Goal: Task Accomplishment & Management: Manage account settings

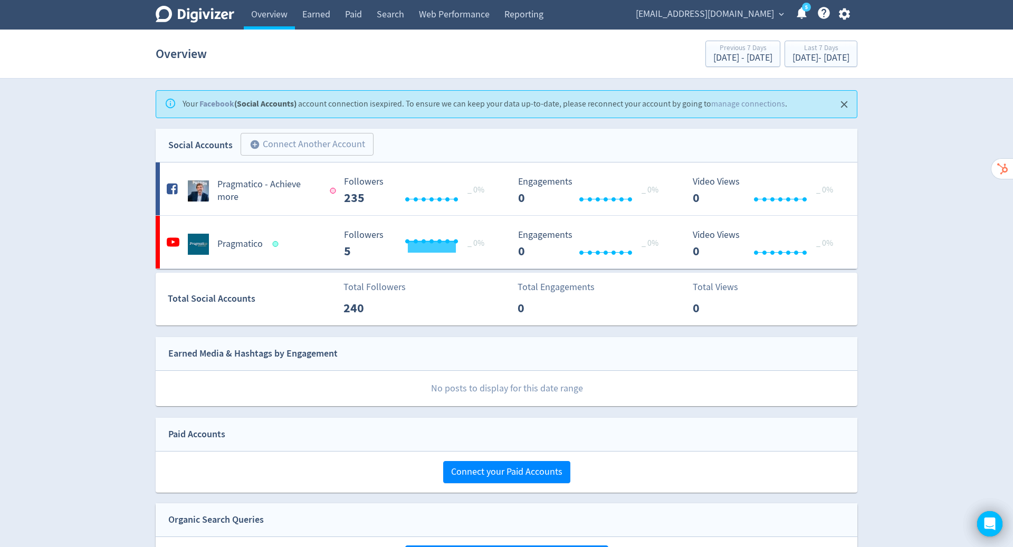
click at [841, 11] on icon "button" at bounding box center [843, 14] width 11 height 12
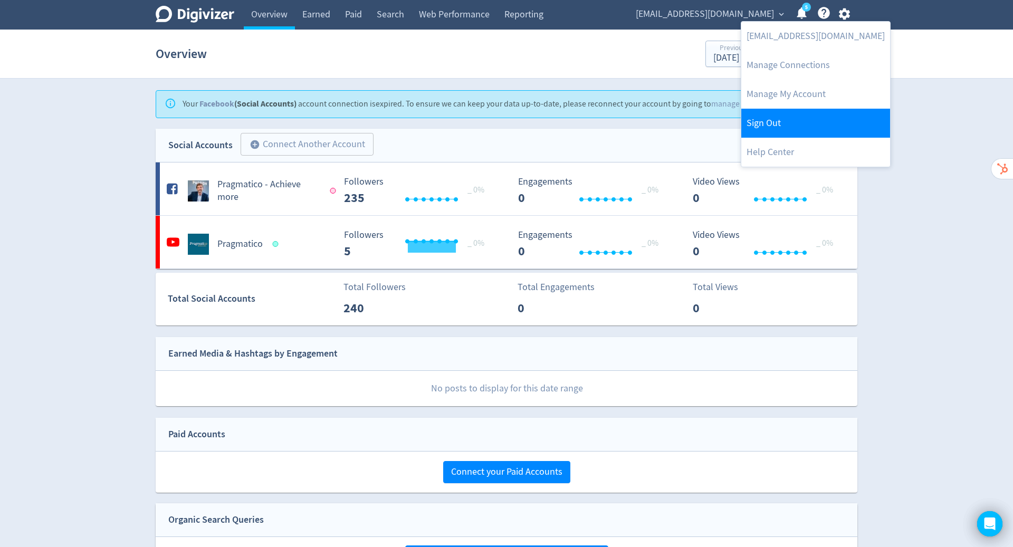
click at [775, 118] on link "Sign Out" at bounding box center [815, 123] width 149 height 29
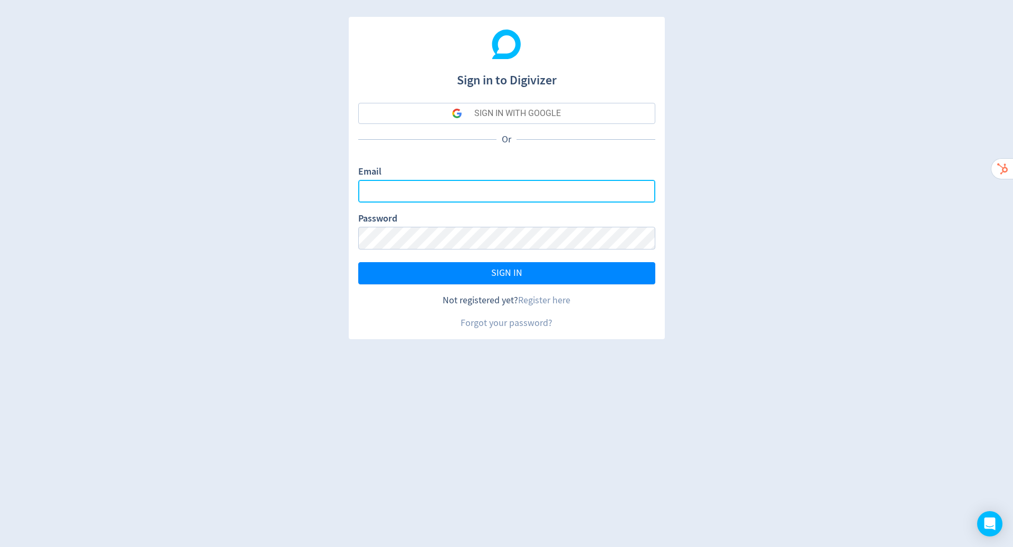
click at [530, 186] on input "Email" at bounding box center [506, 191] width 297 height 23
click at [0, 547] on com-1password-button at bounding box center [0, 547] width 0 height 0
type input "[PERSON_NAME][EMAIL_ADDRESS][PERSON_NAME][DOMAIN_NAME]"
